Goal: Transaction & Acquisition: Obtain resource

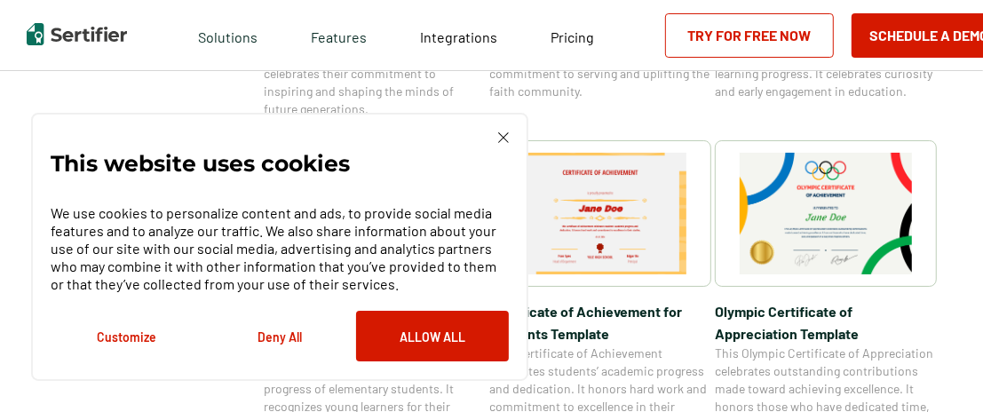
scroll to position [1170, 0]
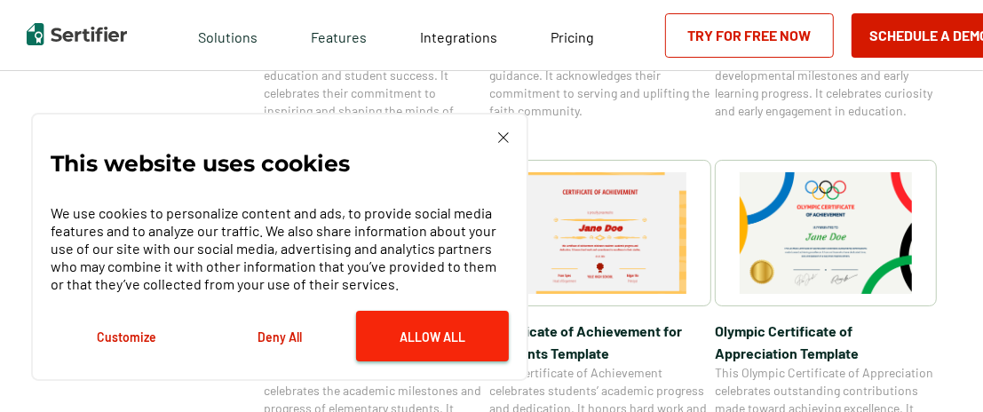
click at [426, 342] on button "Allow All" at bounding box center [432, 336] width 153 height 51
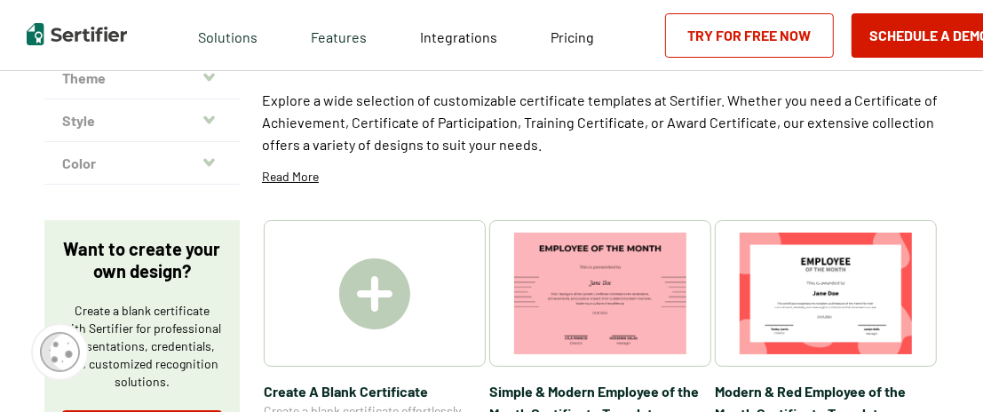
scroll to position [0, 0]
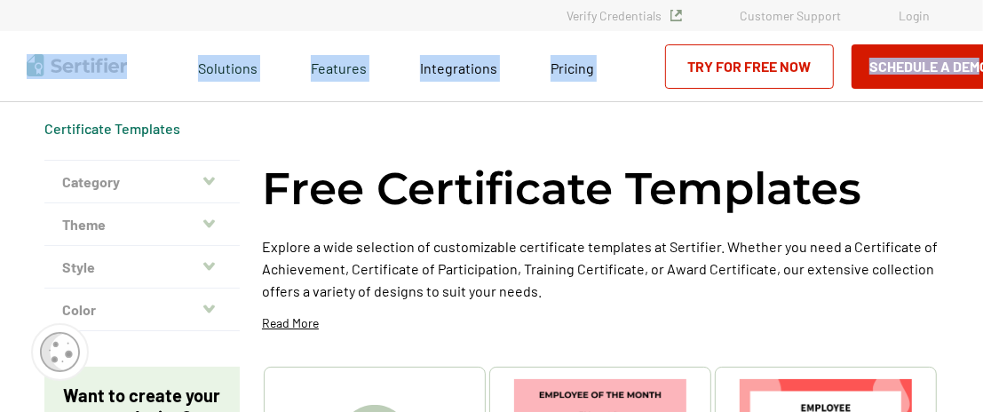
drag, startPoint x: 981, startPoint y: 20, endPoint x: 977, endPoint y: 42, distance: 22.6
click at [977, 31] on div "Verify Credentials Customer Support Login Request A Demo Let us present you the…" at bounding box center [491, 15] width 983 height 31
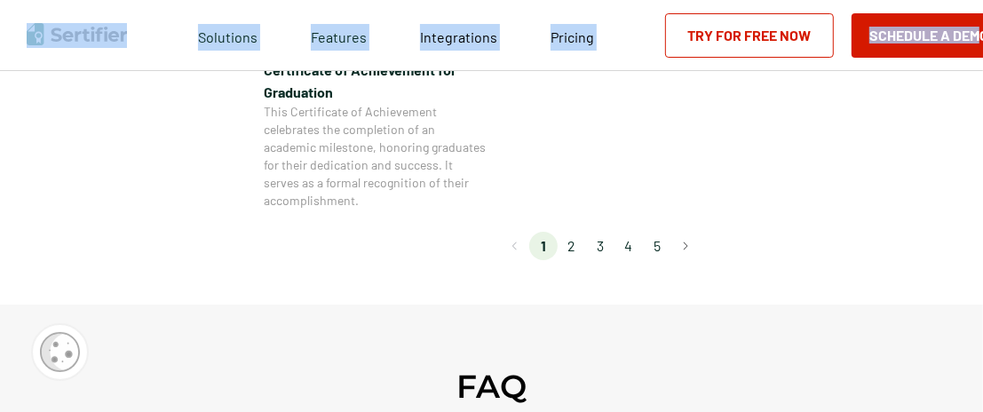
scroll to position [1771, 0]
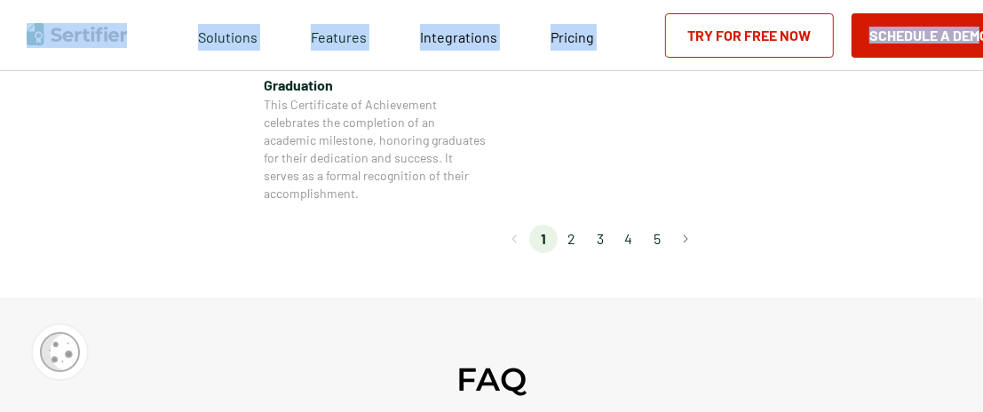
click at [578, 239] on li "2" at bounding box center [572, 239] width 28 height 28
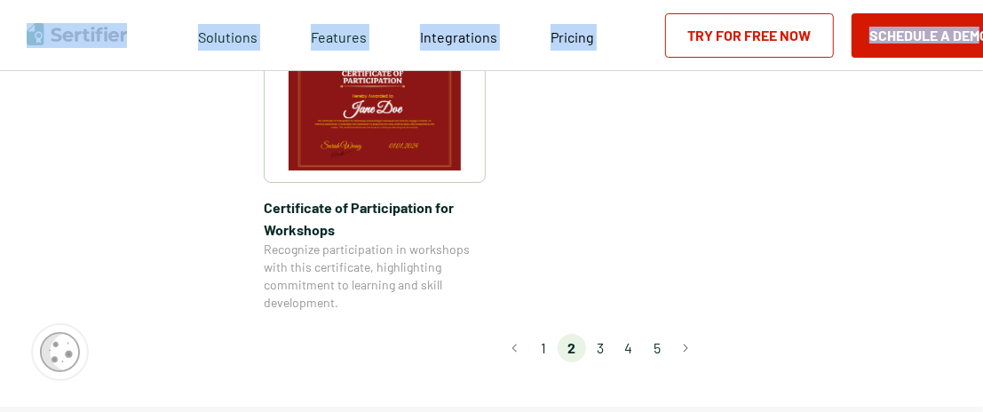
scroll to position [1653, 0]
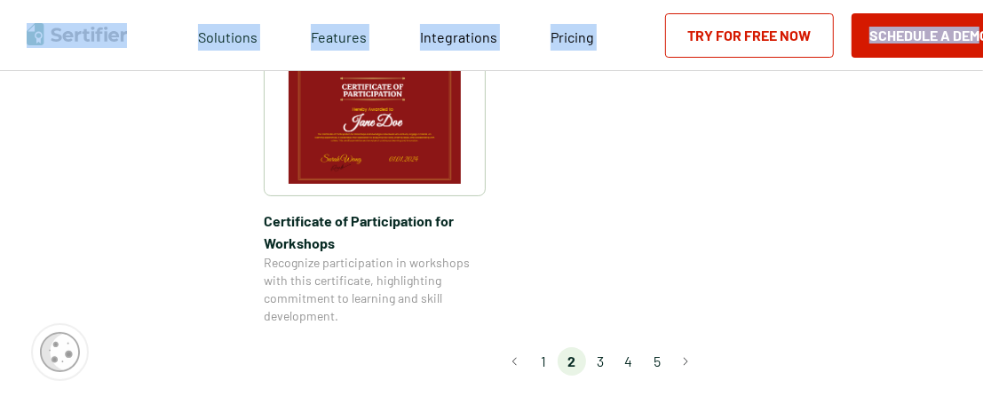
click at [606, 347] on li "3" at bounding box center [600, 361] width 28 height 28
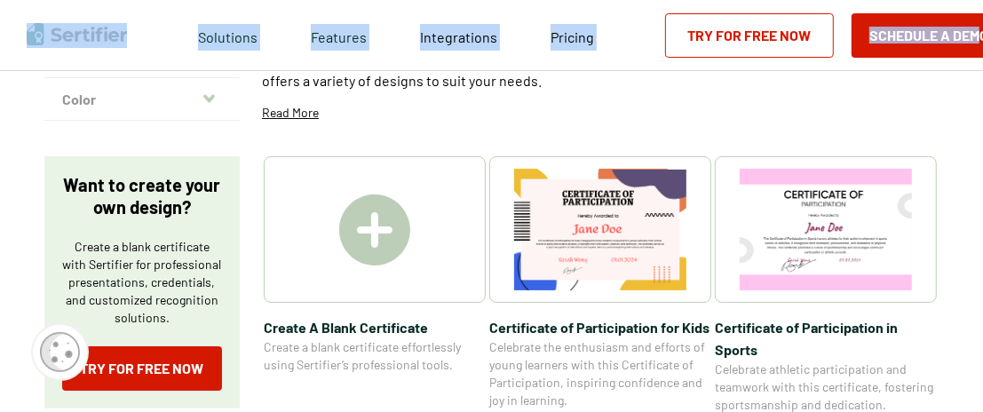
scroll to position [288, 0]
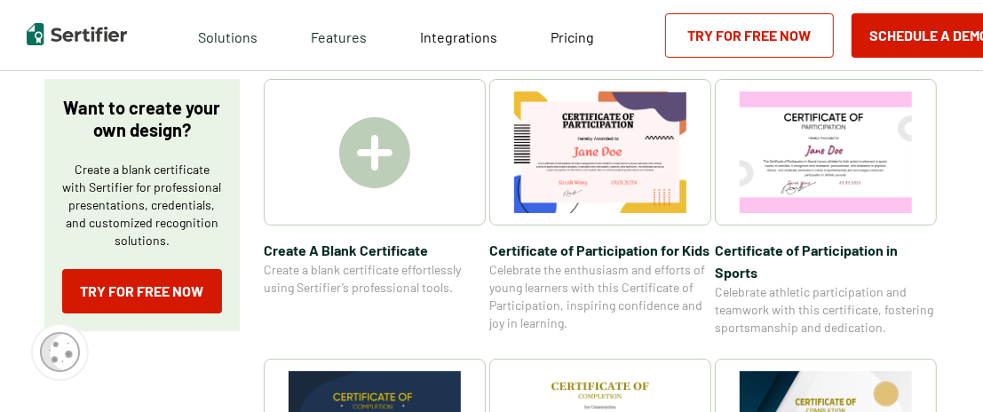
click at [329, 253] on span "Create A Blank Certificate" at bounding box center [375, 250] width 222 height 22
